Goal: Task Accomplishment & Management: Manage account settings

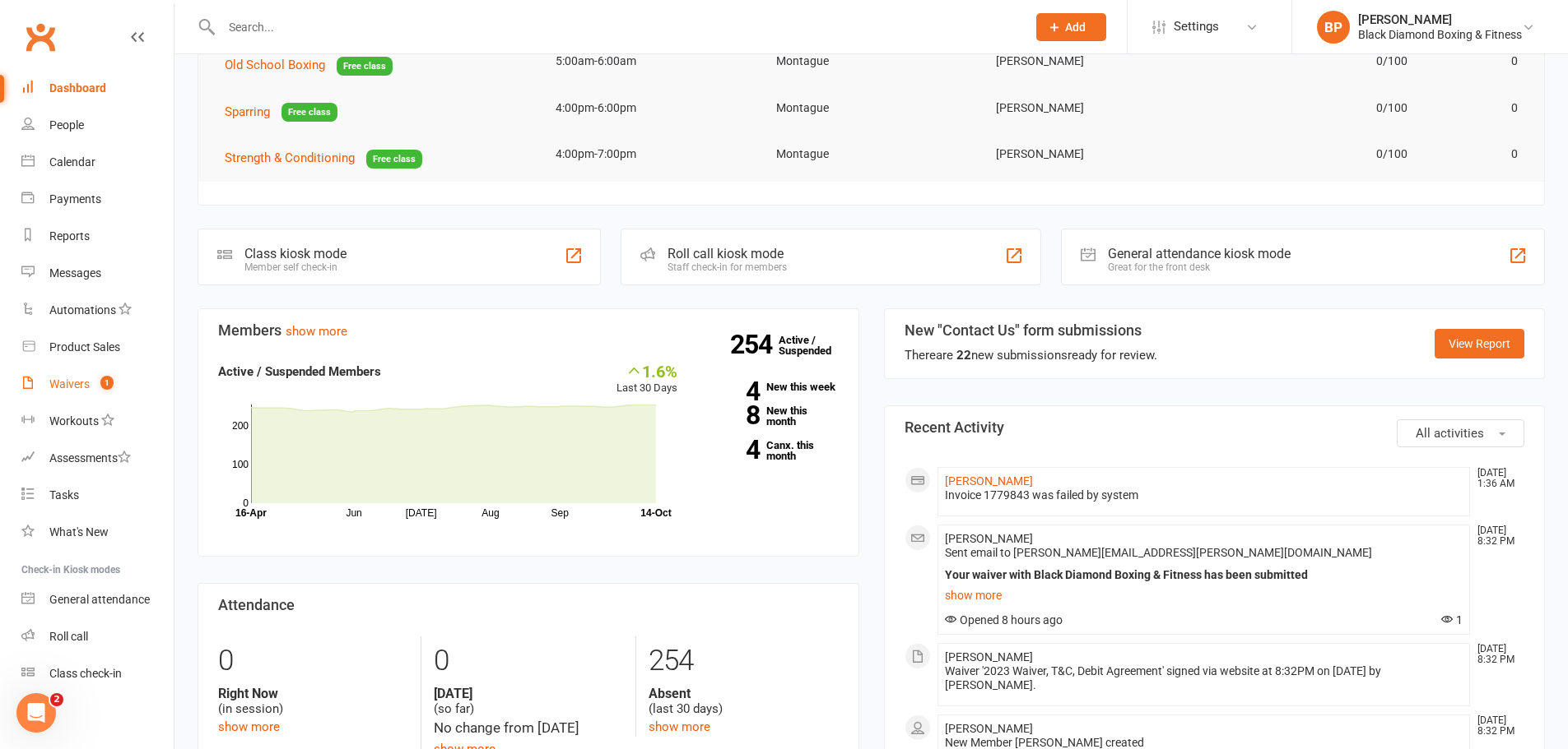
click at [98, 389] on count-badge "1" at bounding box center [102, 384] width 21 height 13
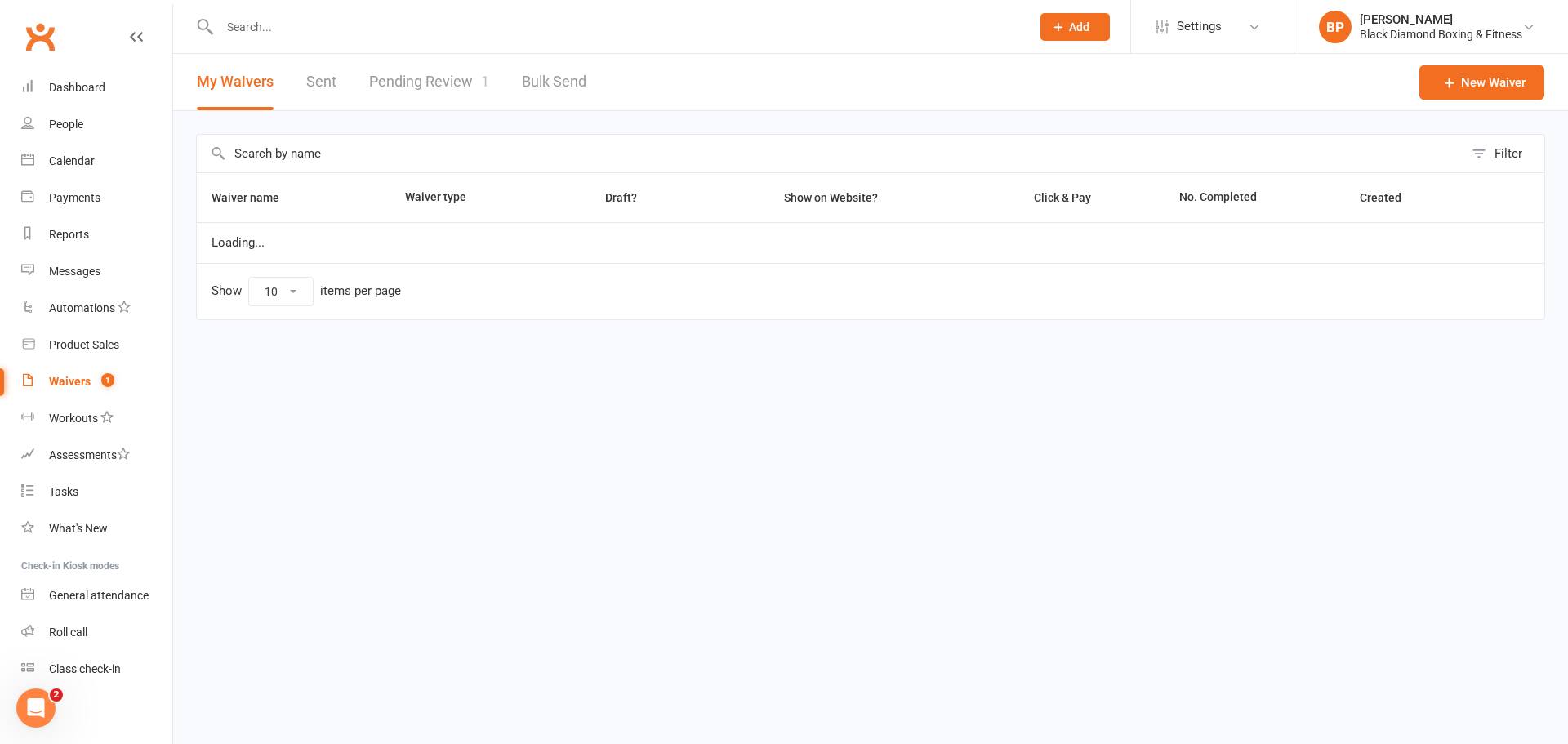
select select "50"
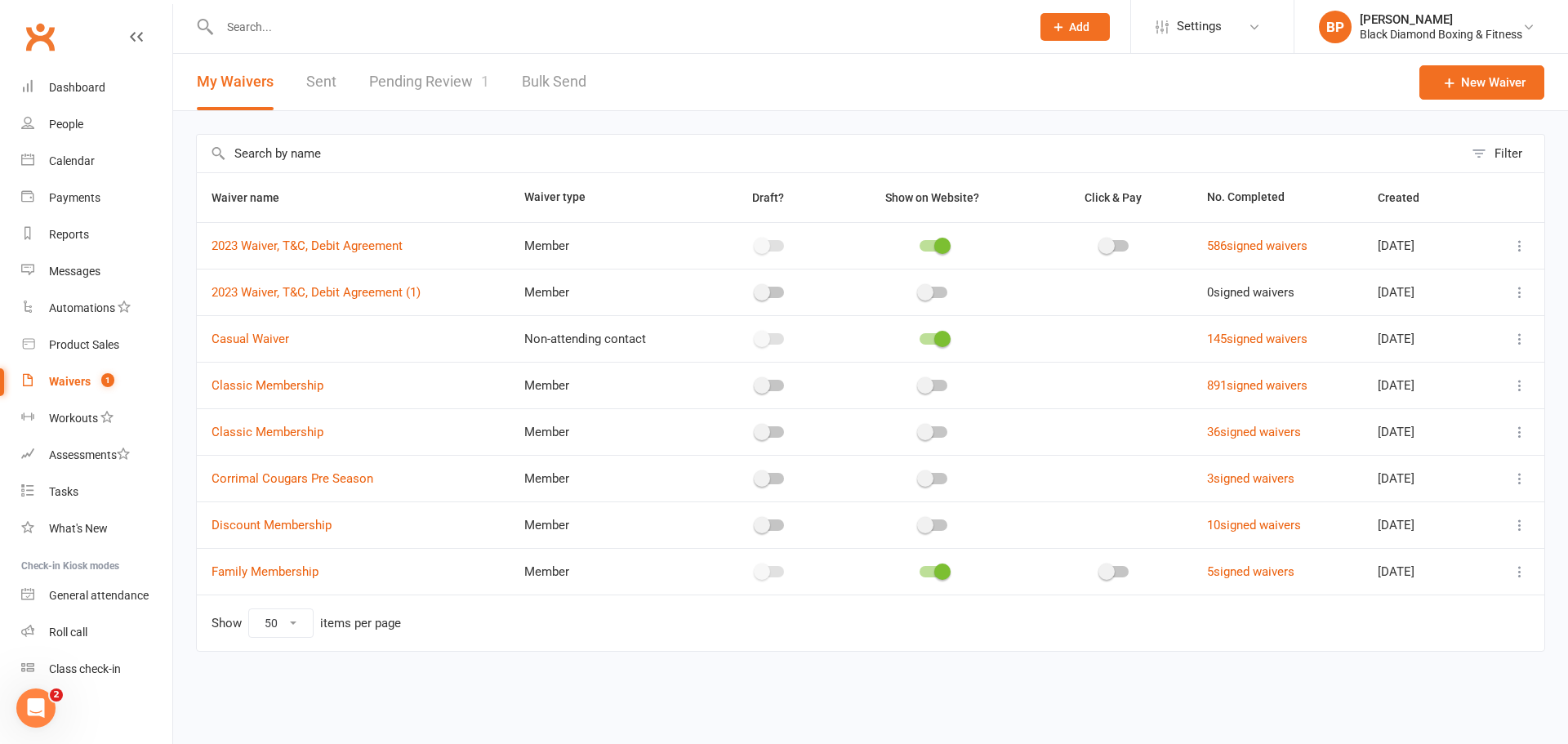
click at [466, 85] on link "Pending Review 1" at bounding box center [429, 82] width 120 height 57
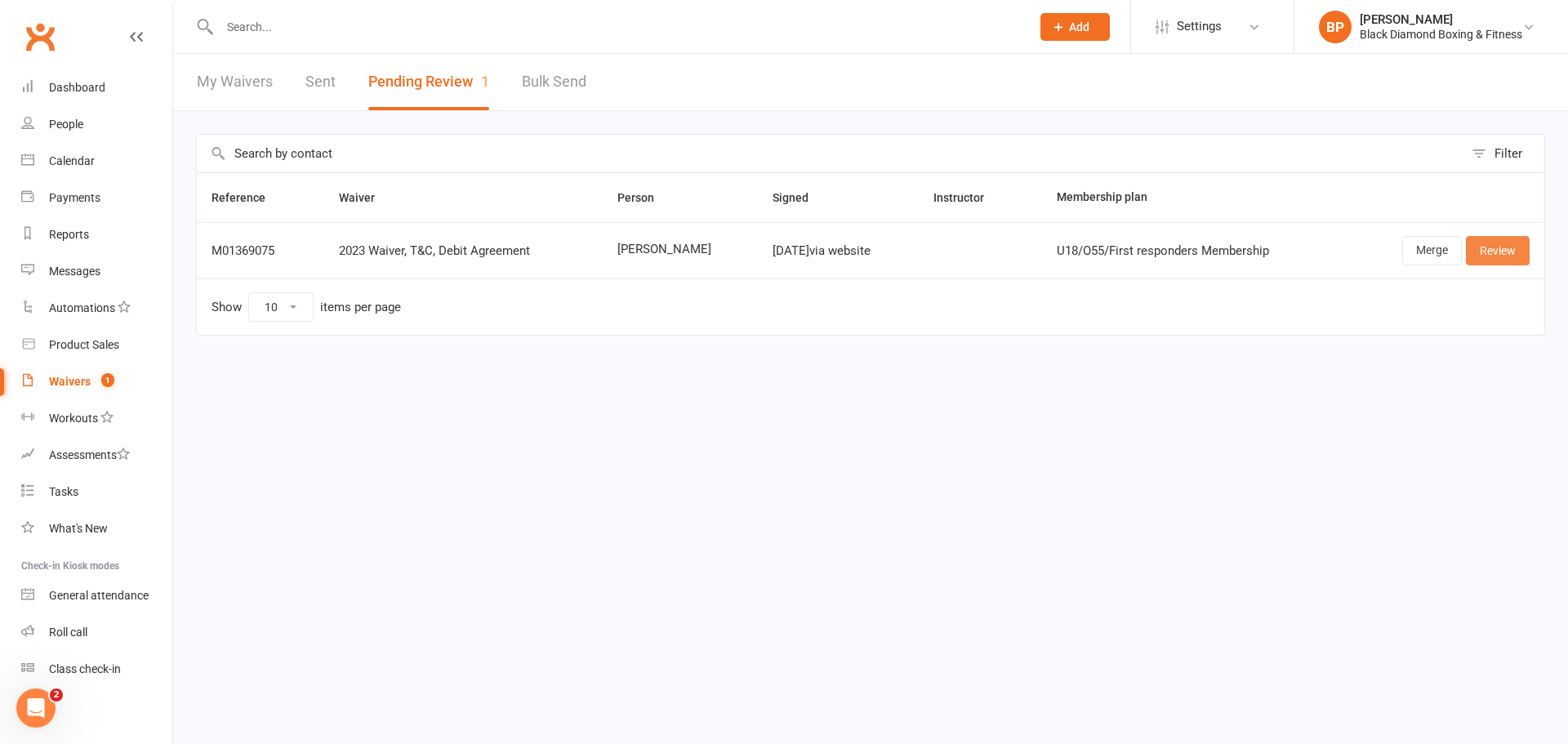
click at [1480, 253] on link "Review" at bounding box center [1499, 250] width 64 height 29
click at [1507, 252] on link "Review" at bounding box center [1499, 250] width 64 height 29
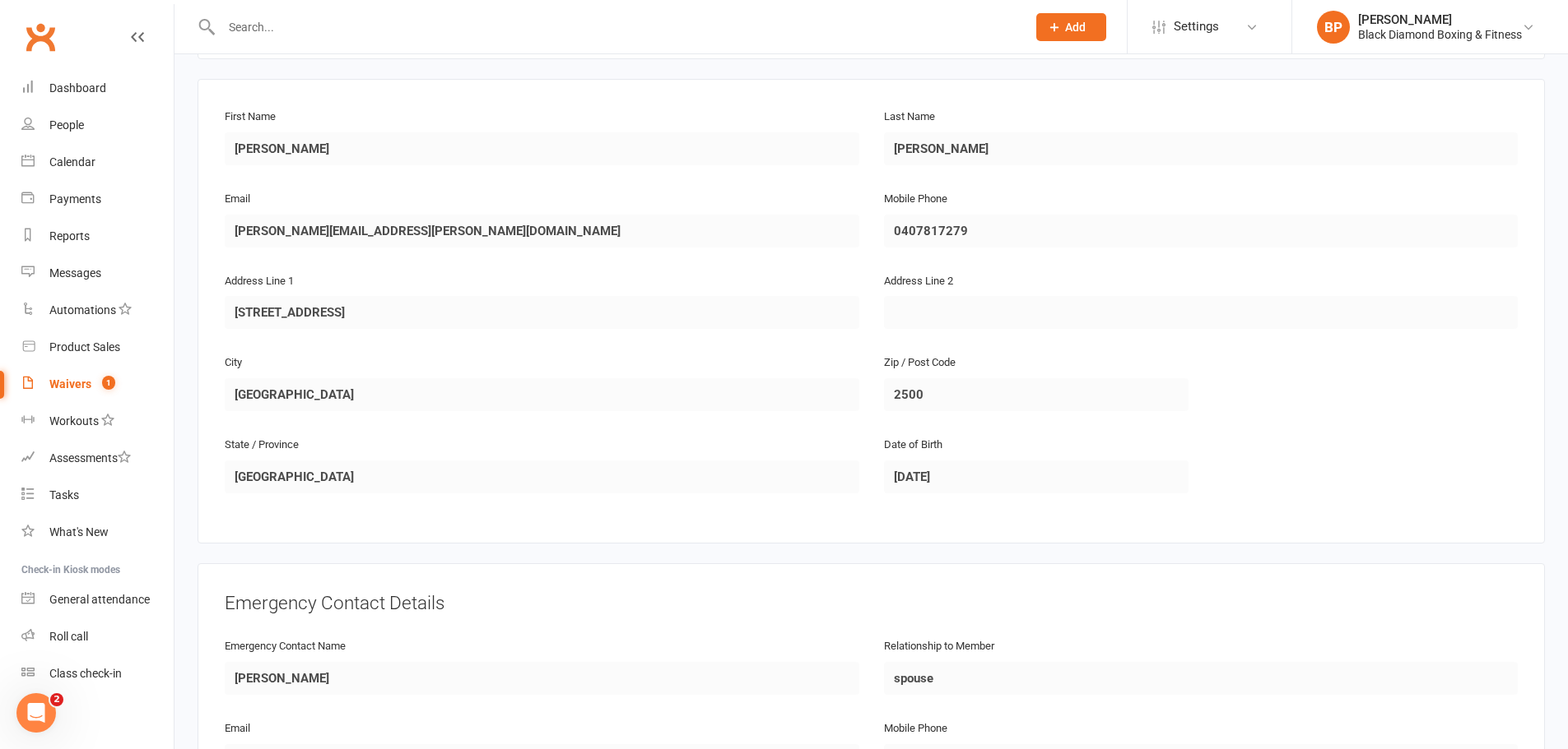
scroll to position [247, 0]
